Goal: Check status: Check status

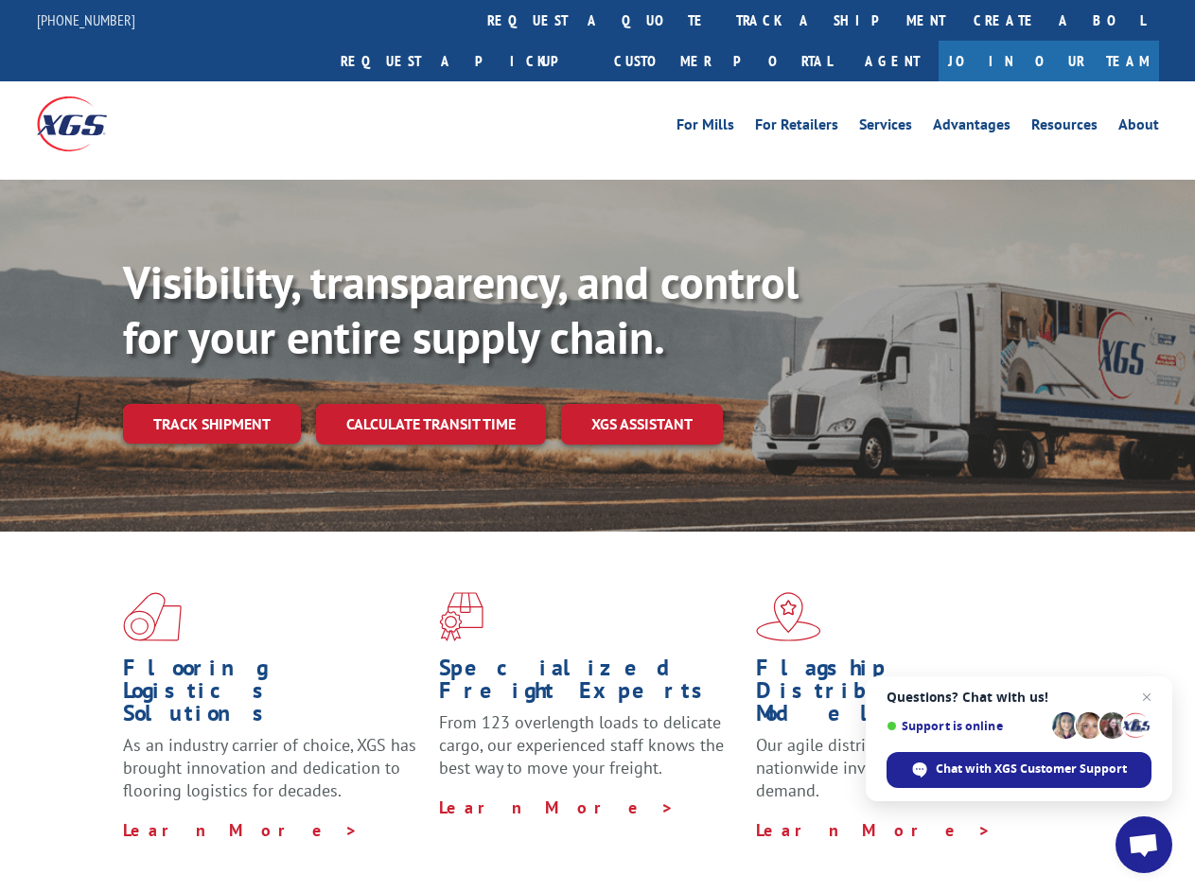
click at [597, 445] on div "Visibility, transparency, and control for your entire supply chain. Track shipm…" at bounding box center [659, 387] width 1072 height 264
click at [541, 656] on h1 "Specialized Freight Experts" at bounding box center [590, 683] width 302 height 55
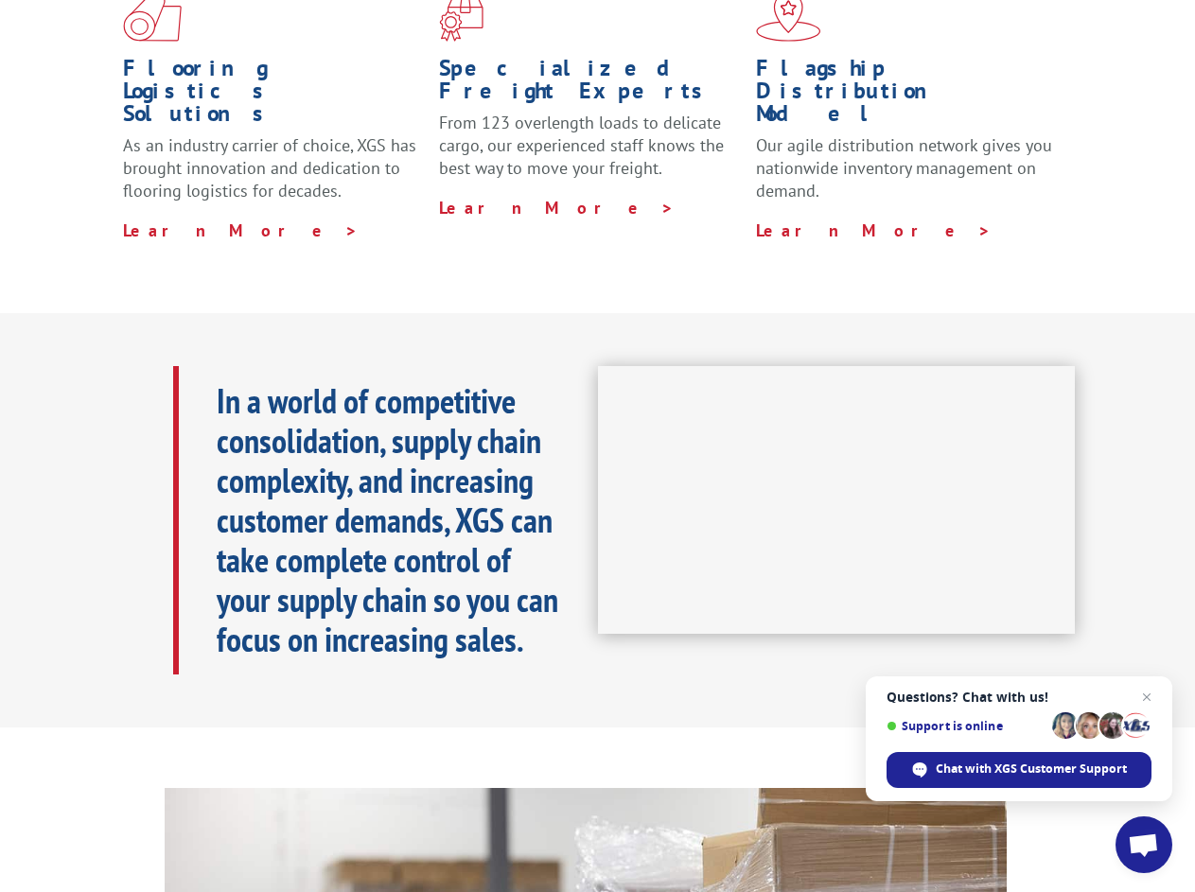
click at [660, 57] on h1 "Specialized Freight Experts" at bounding box center [590, 84] width 302 height 55
click at [778, 57] on h1 "Flagship Distribution Model" at bounding box center [907, 96] width 302 height 78
click at [211, 382] on div "In a world of competitive consolidation, supply chain complexity, and increasin…" at bounding box center [385, 520] width 425 height 308
click at [429, 382] on b "In a world of competitive consolidation, supply chain complexity, and increasin…" at bounding box center [387, 519] width 341 height 283
click at [1144, 845] on span "Open chat" at bounding box center [1142, 846] width 31 height 26
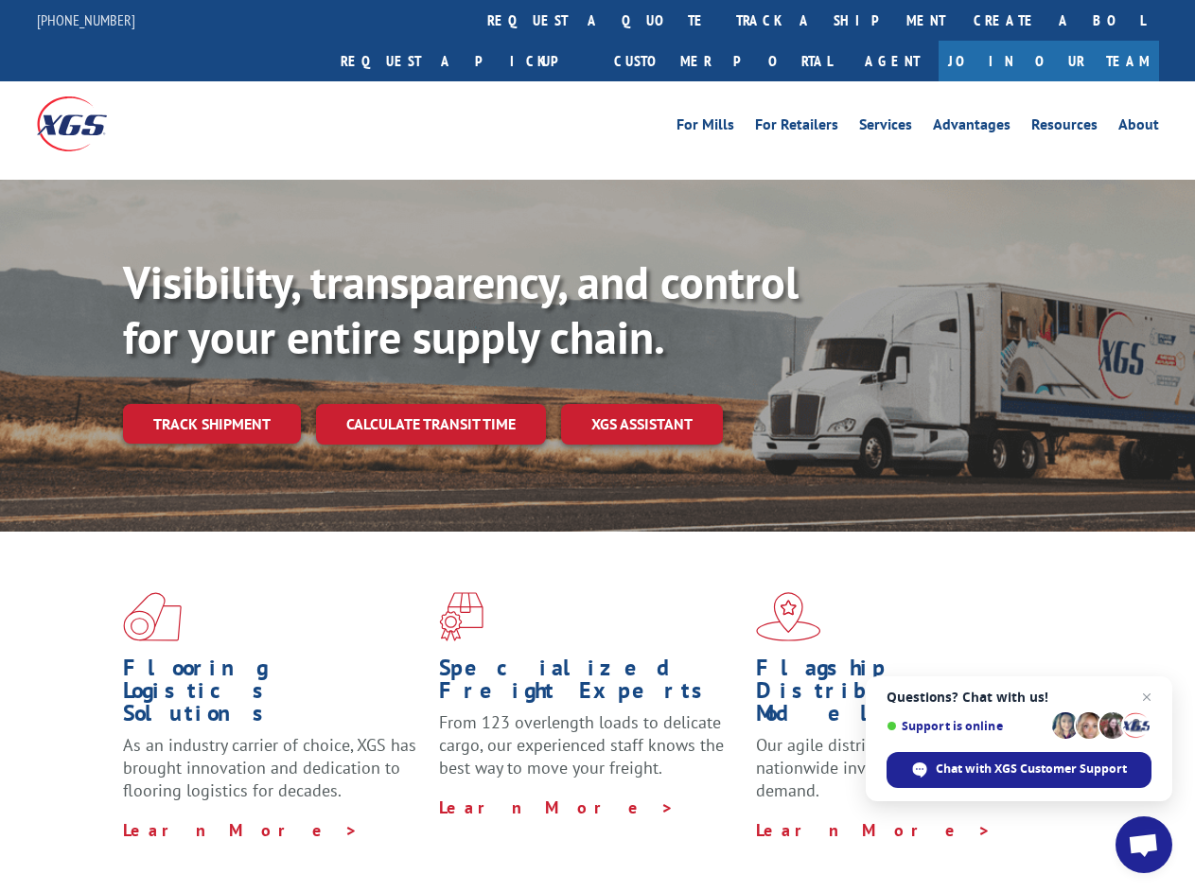
click at [597, 445] on div "Visibility, transparency, and control for your entire supply chain. Track shipm…" at bounding box center [659, 387] width 1072 height 264
click at [722, 20] on link "track a shipment" at bounding box center [840, 20] width 237 height 41
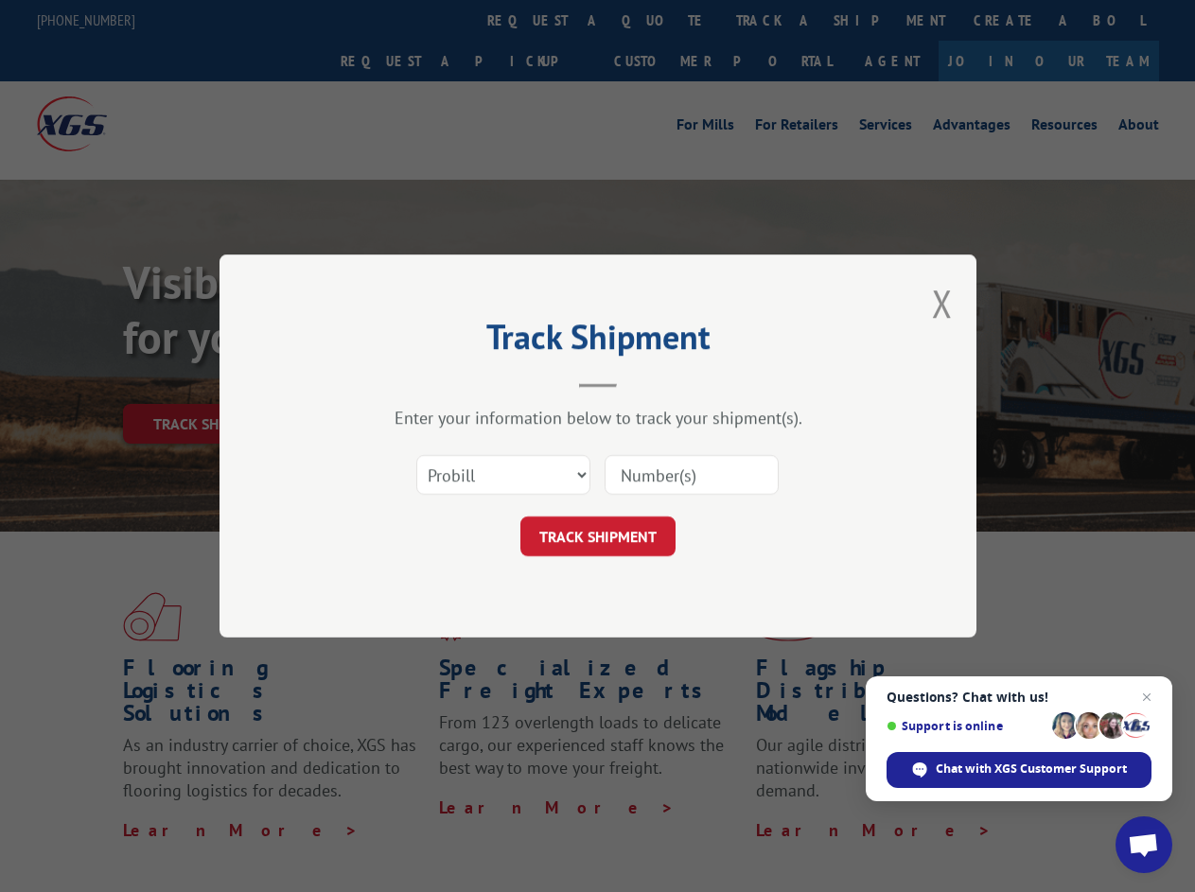
click at [660, 20] on div "Track Shipment Enter your information below to track your shipment(s). Select c…" at bounding box center [597, 446] width 1195 height 892
click at [778, 20] on div "Track Shipment Enter your information below to track your shipment(s). Select c…" at bounding box center [597, 446] width 1195 height 892
click at [211, 382] on div "Track Shipment Enter your information below to track your shipment(s). Select c…" at bounding box center [597, 446] width 1195 height 892
click at [429, 382] on header "Track Shipment" at bounding box center [598, 355] width 568 height 64
click at [642, 382] on header "Track Shipment" at bounding box center [598, 355] width 568 height 64
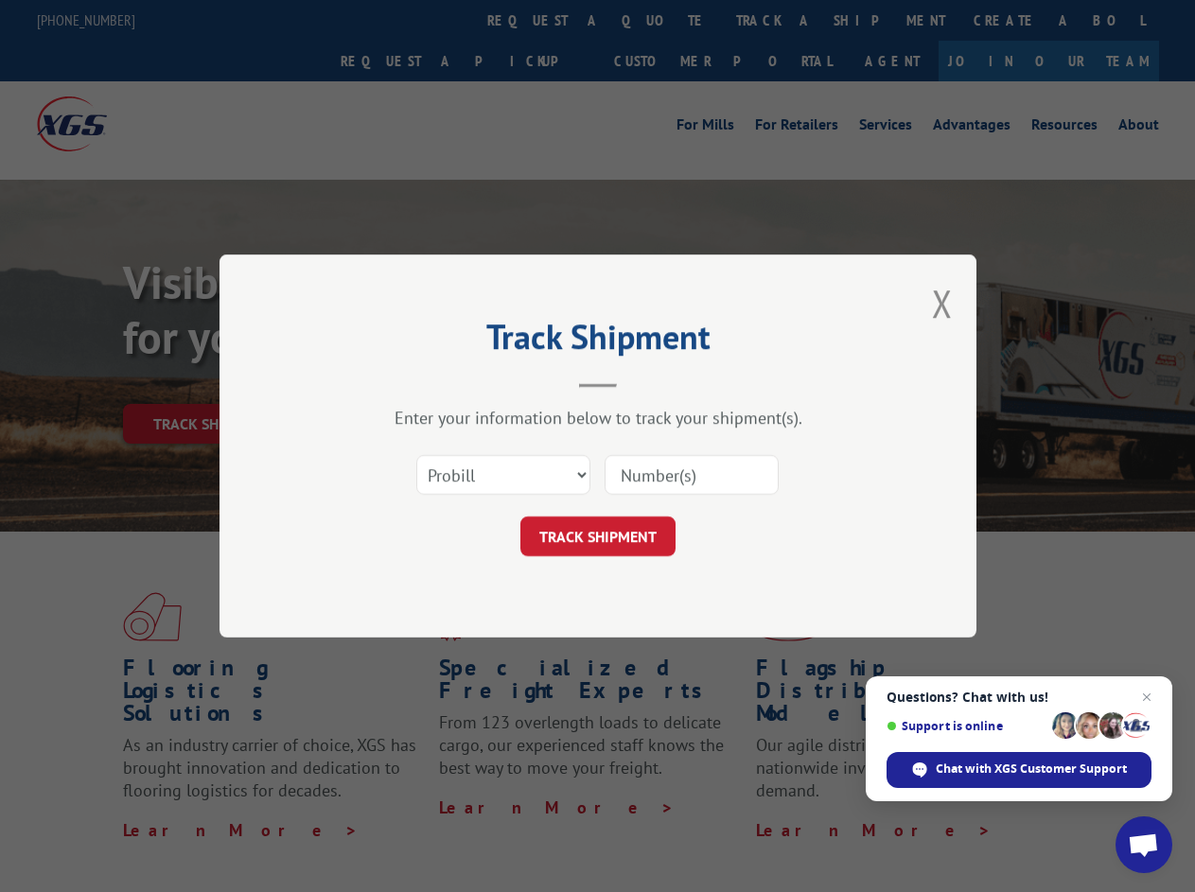
click at [1144, 845] on span "Open chat" at bounding box center [1142, 846] width 31 height 26
